Goal: Find specific page/section: Find specific page/section

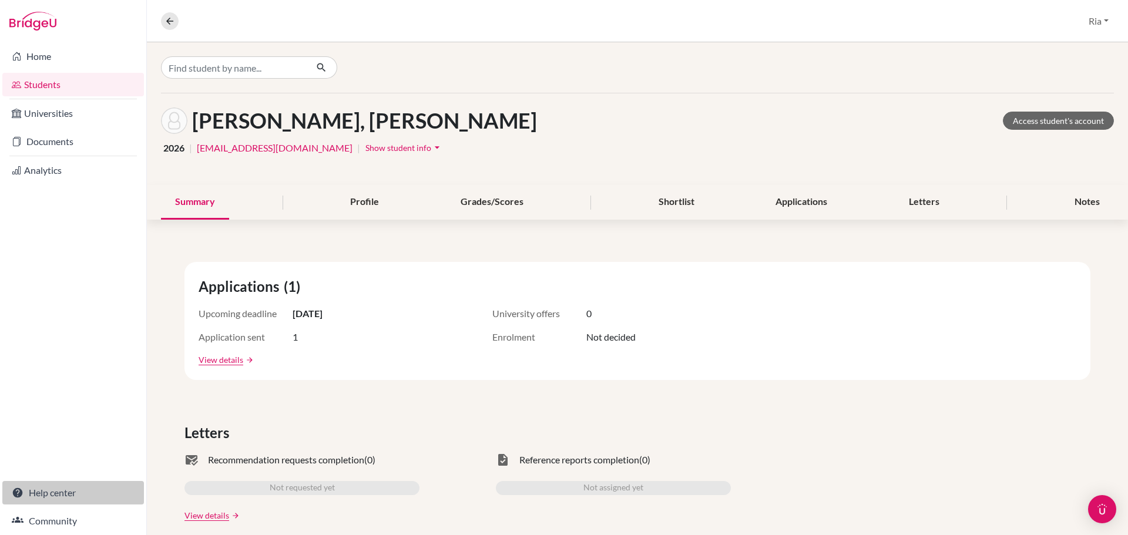
click at [48, 494] on link "Help center" at bounding box center [73, 492] width 142 height 23
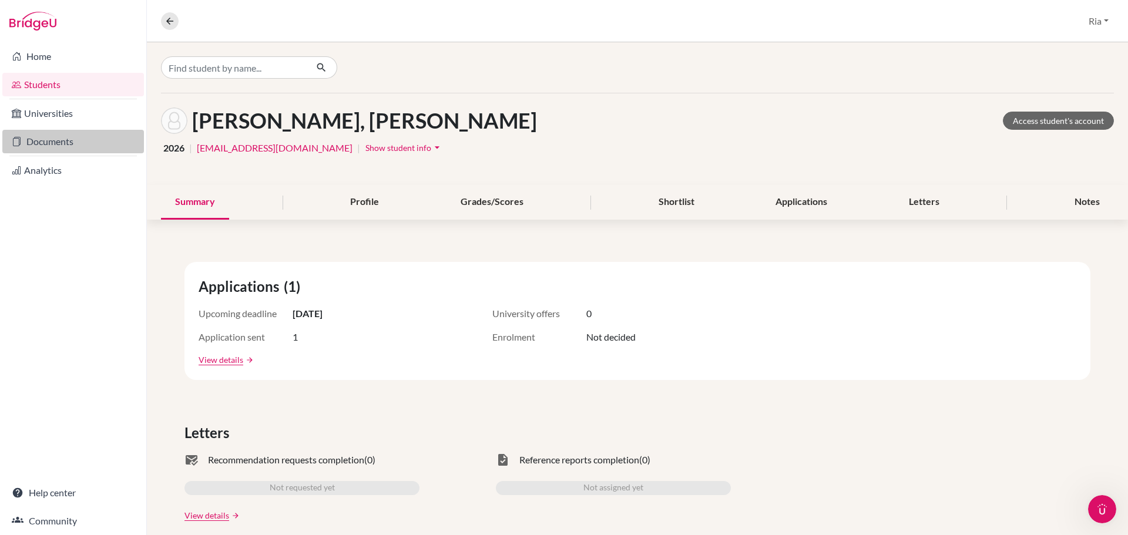
click at [35, 146] on link "Documents" at bounding box center [73, 141] width 142 height 23
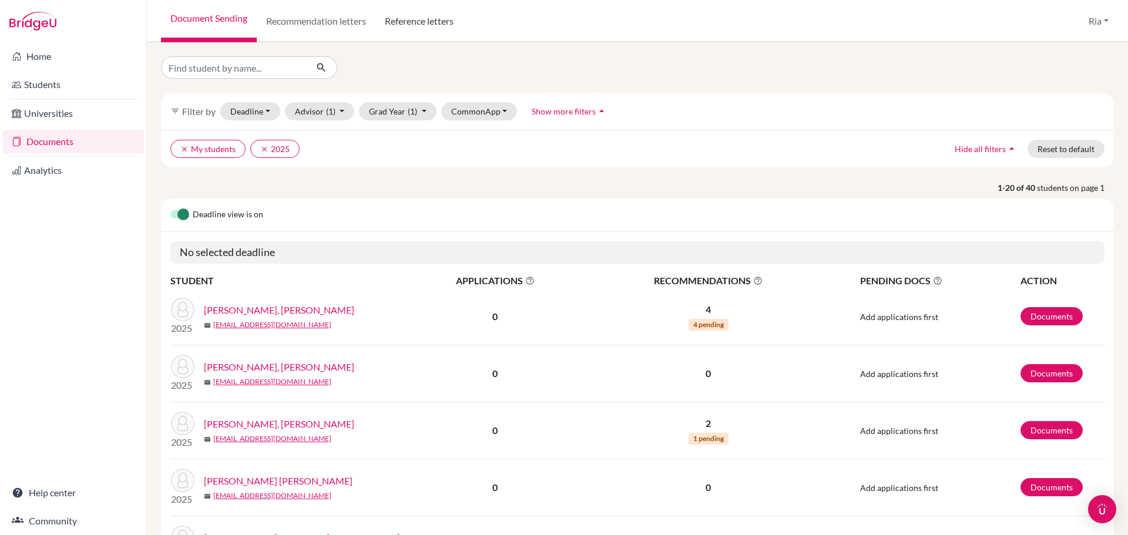
click at [413, 19] on link "Reference letters" at bounding box center [419, 21] width 88 height 42
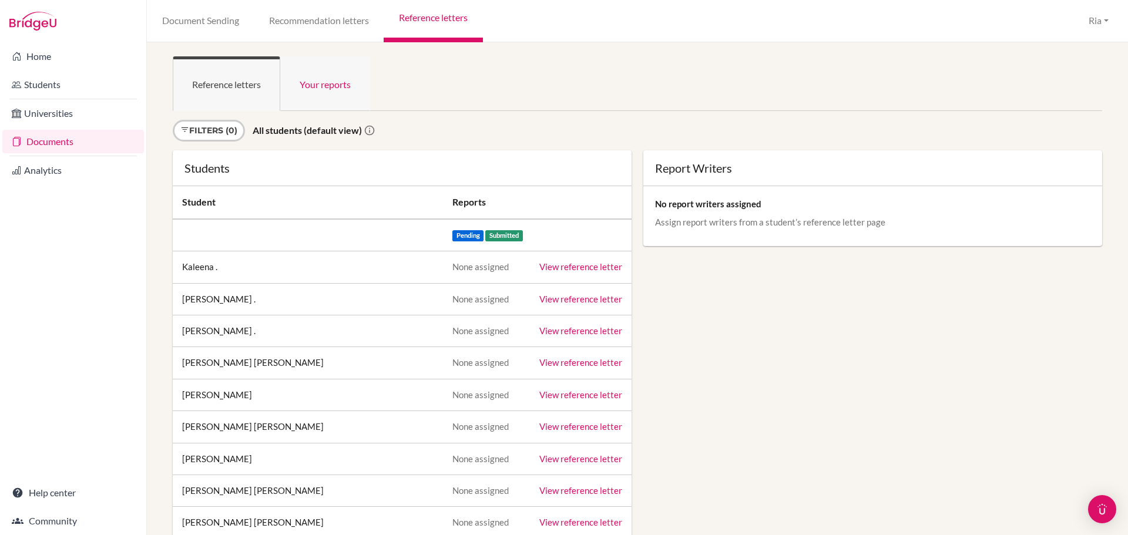
click at [332, 88] on link "Your reports" at bounding box center [325, 83] width 90 height 55
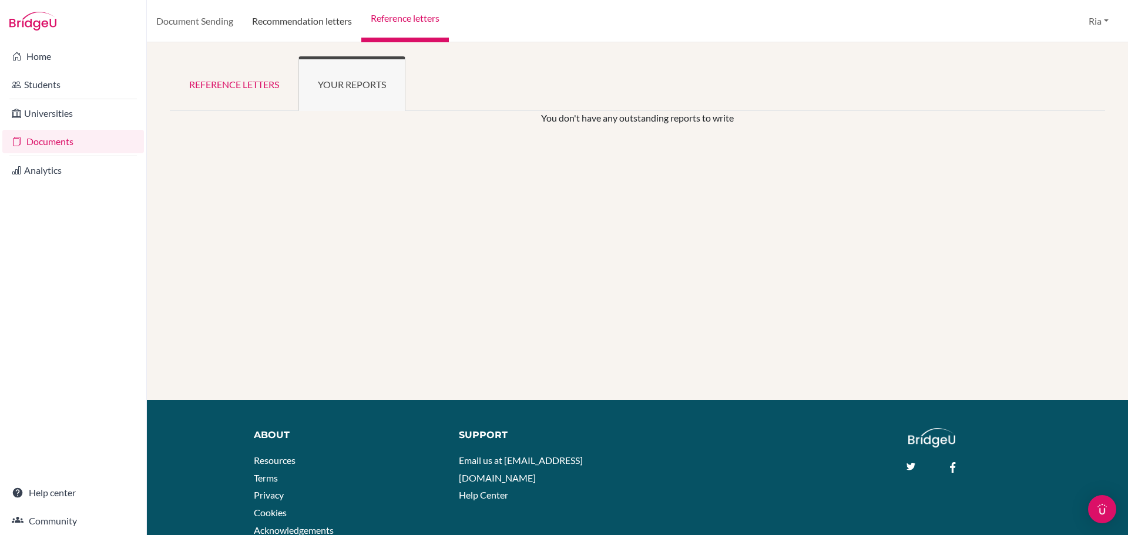
click at [319, 23] on link "Recommendation letters" at bounding box center [302, 21] width 119 height 42
